Goal: Entertainment & Leisure: Browse casually

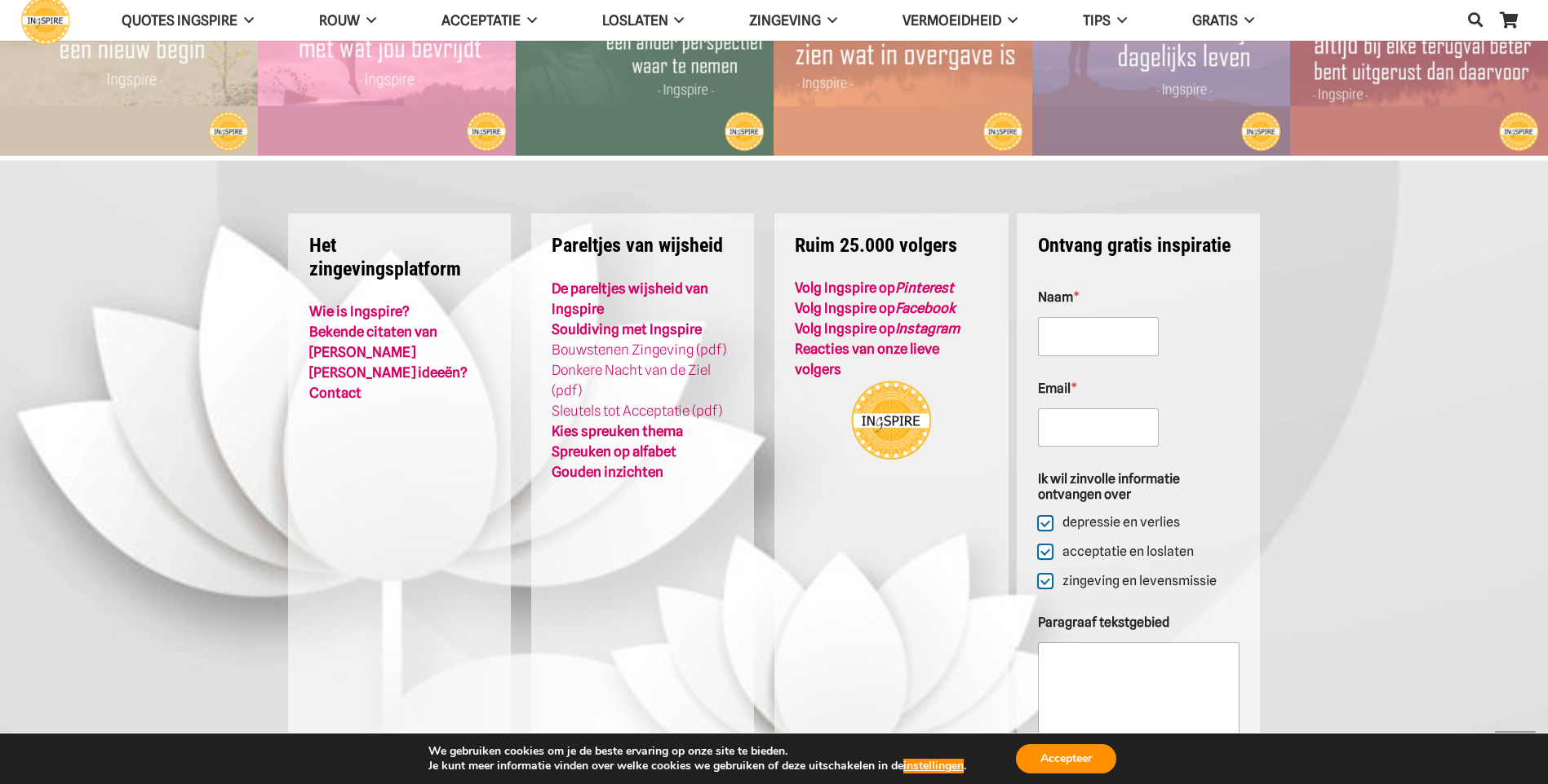
scroll to position [3914, 0]
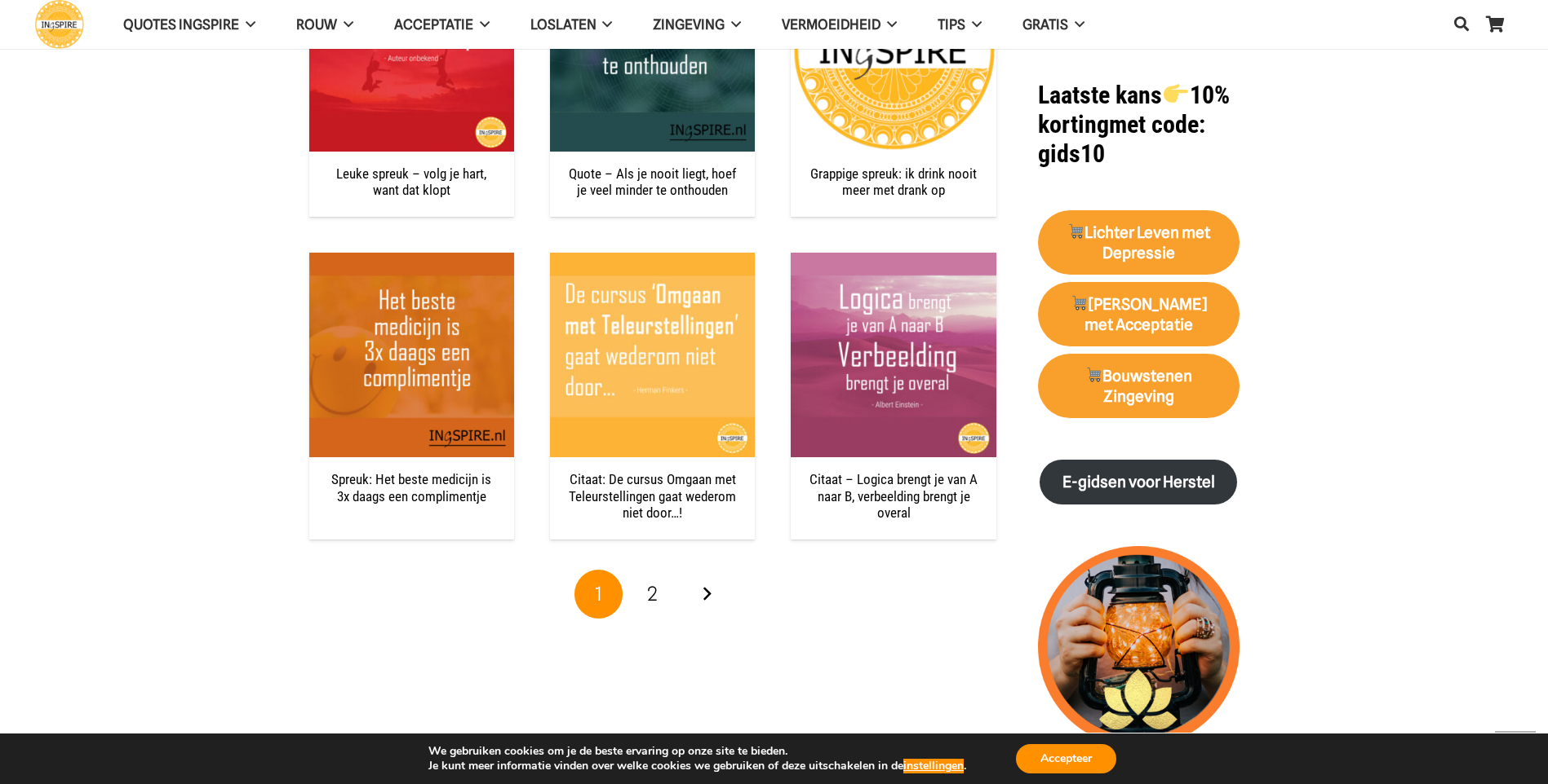
scroll to position [1549, 0]
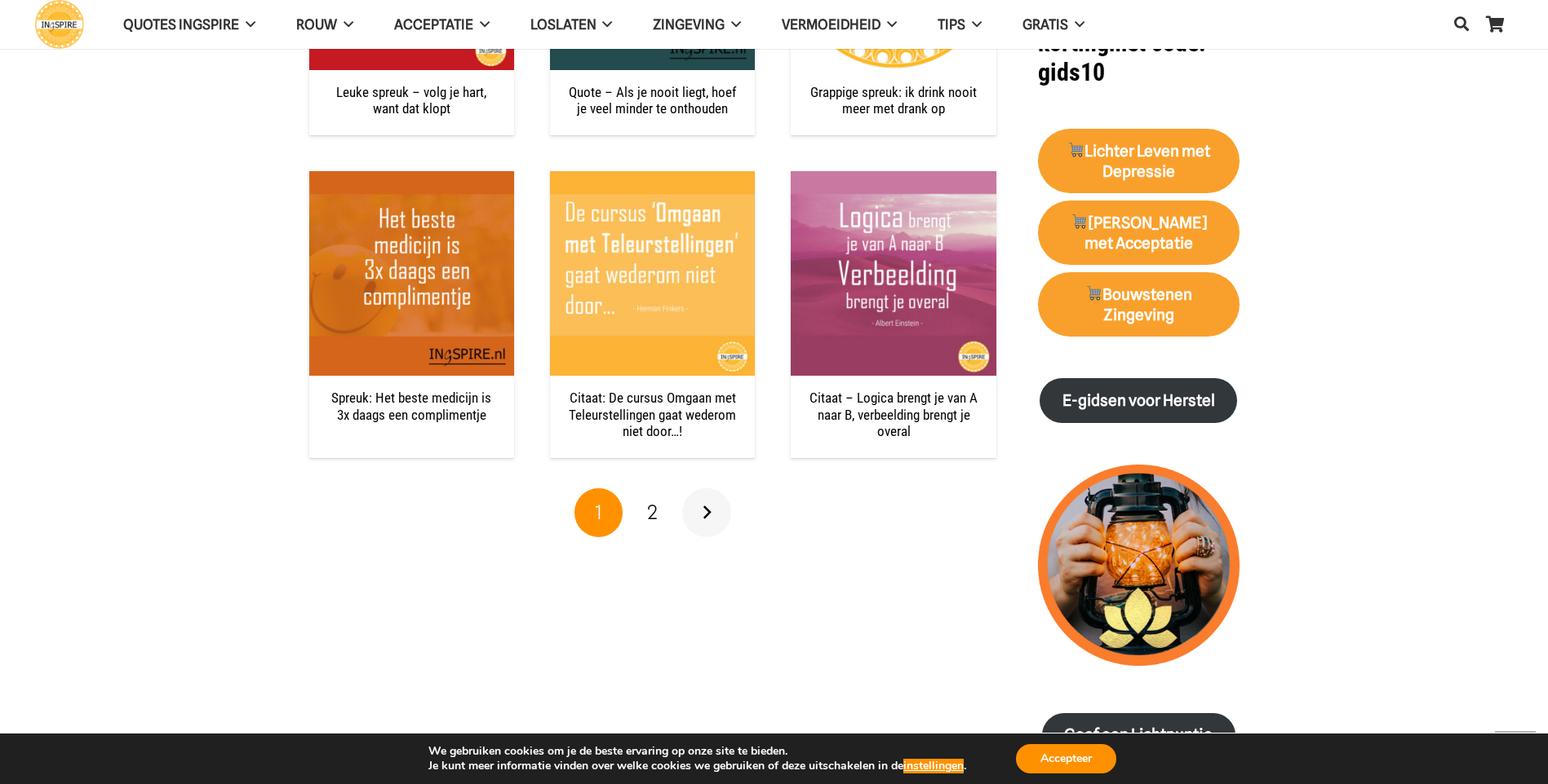
click at [711, 514] on link "Volgende" at bounding box center [707, 513] width 49 height 49
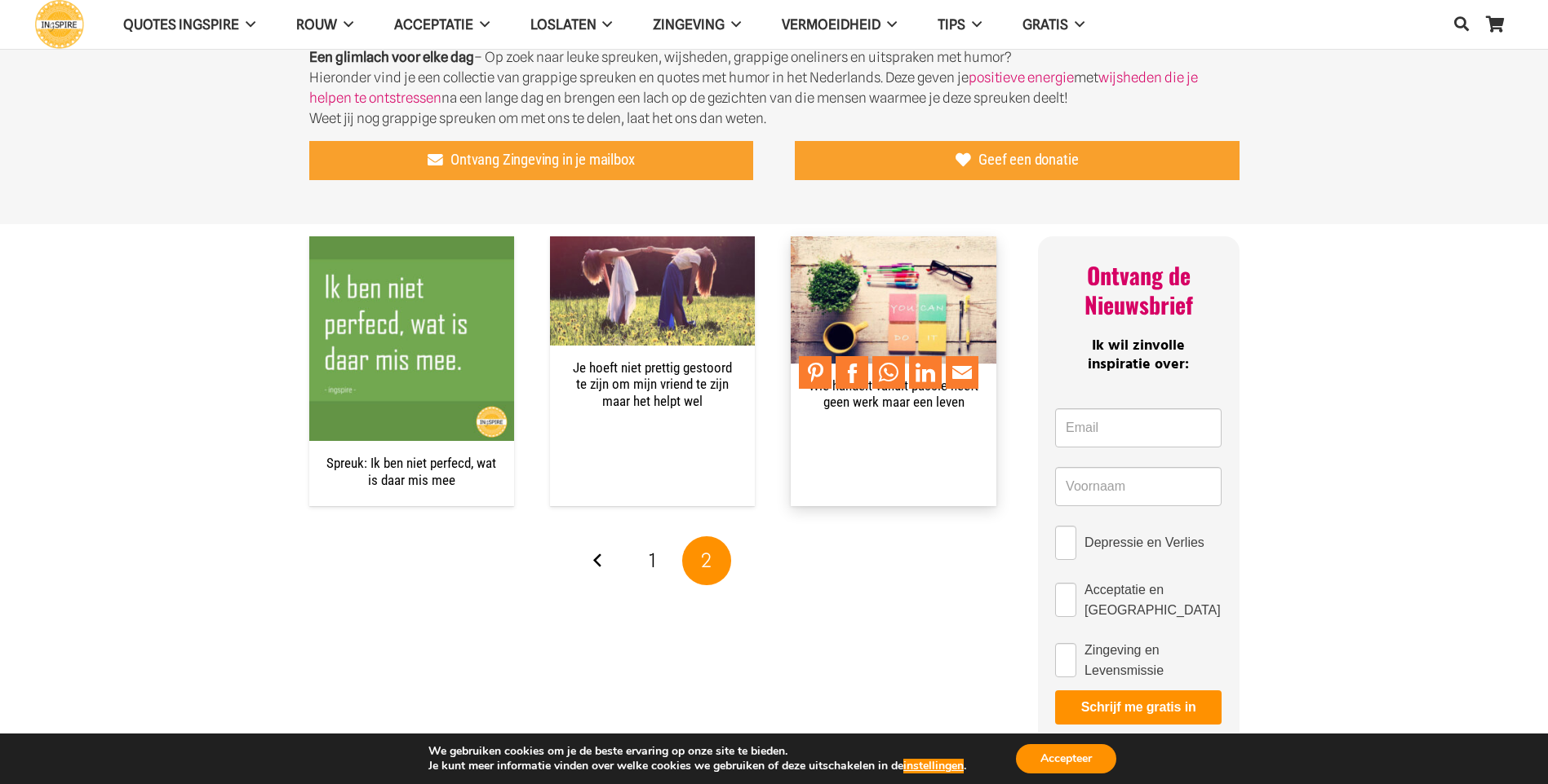
scroll to position [652, 0]
